Goal: Task Accomplishment & Management: Use online tool/utility

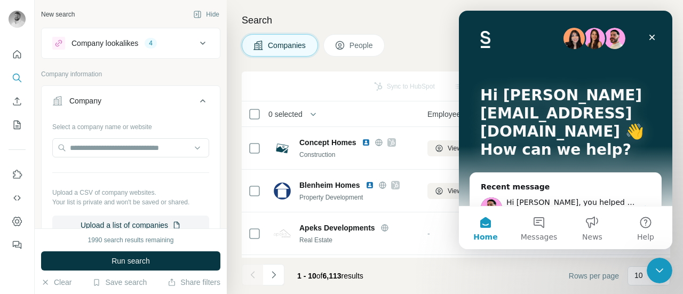
scroll to position [109, 0]
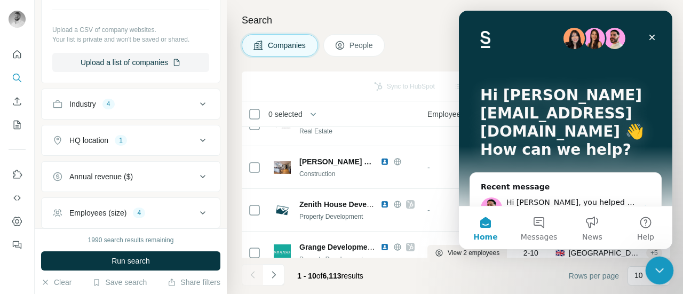
click at [659, 271] on icon "Close Intercom Messenger" at bounding box center [657, 268] width 13 height 13
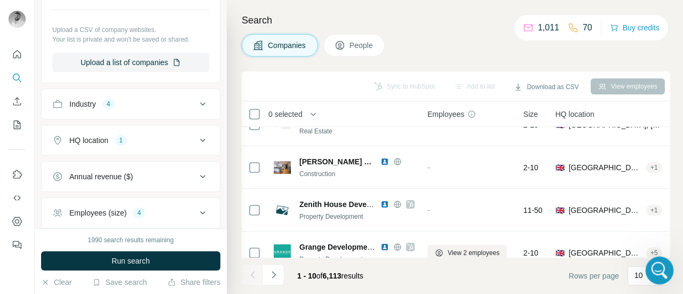
scroll to position [0, 0]
click at [659, 271] on icon "Open Intercom Messenger" at bounding box center [658, 269] width 18 height 18
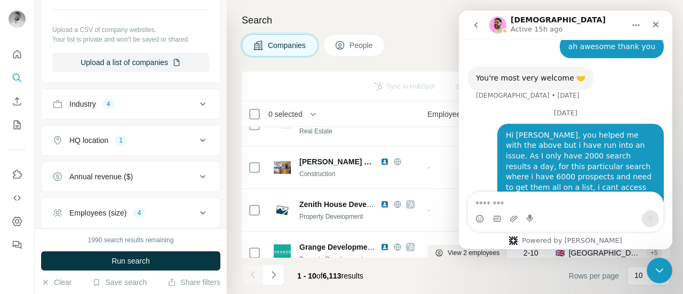
scroll to position [912, 0]
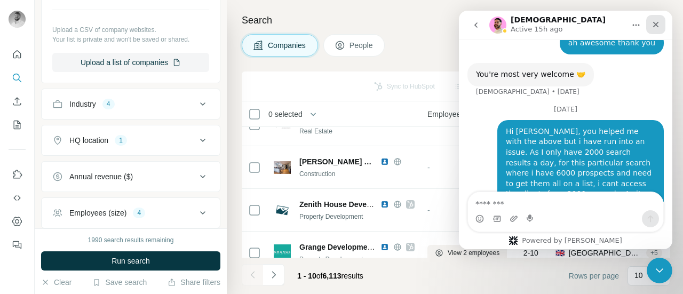
click at [657, 24] on icon "Close" at bounding box center [655, 24] width 9 height 9
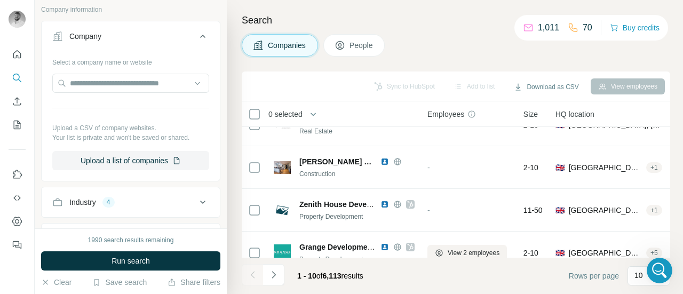
scroll to position [63, 0]
click at [143, 158] on button "Upload a list of companies" at bounding box center [130, 162] width 157 height 19
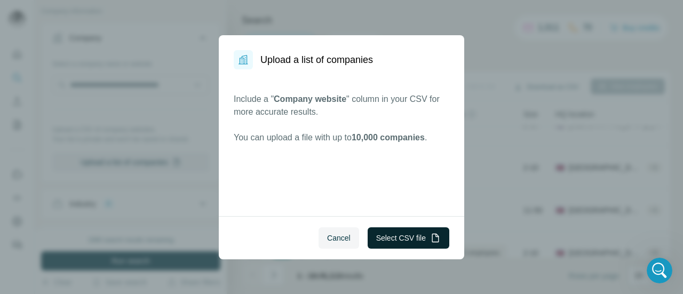
click at [430, 241] on icon "button" at bounding box center [435, 238] width 11 height 11
click at [330, 245] on button "Cancel" at bounding box center [338, 237] width 41 height 21
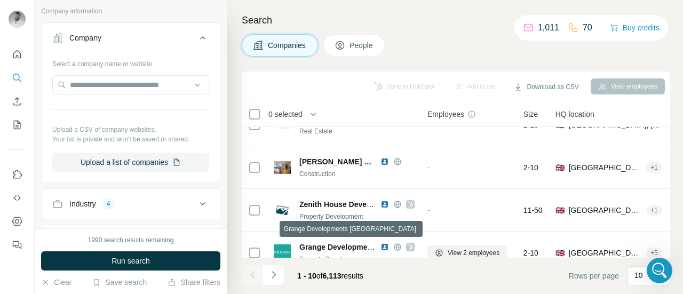
click at [330, 245] on span "Grange Developments [GEOGRAPHIC_DATA]" at bounding box center [379, 247] width 161 height 9
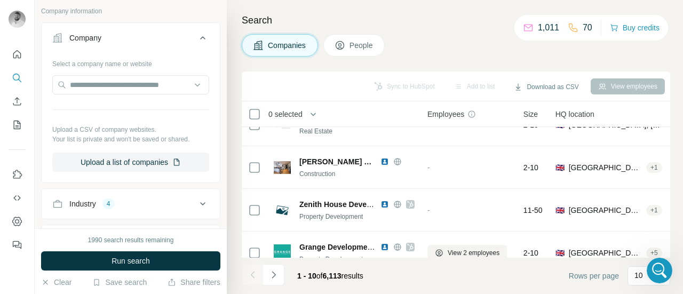
click at [398, 66] on div "Search Companies People Sync to HubSpot Add to list Download as CSV View employ…" at bounding box center [455, 147] width 456 height 294
